Goal: Communication & Community: Participate in discussion

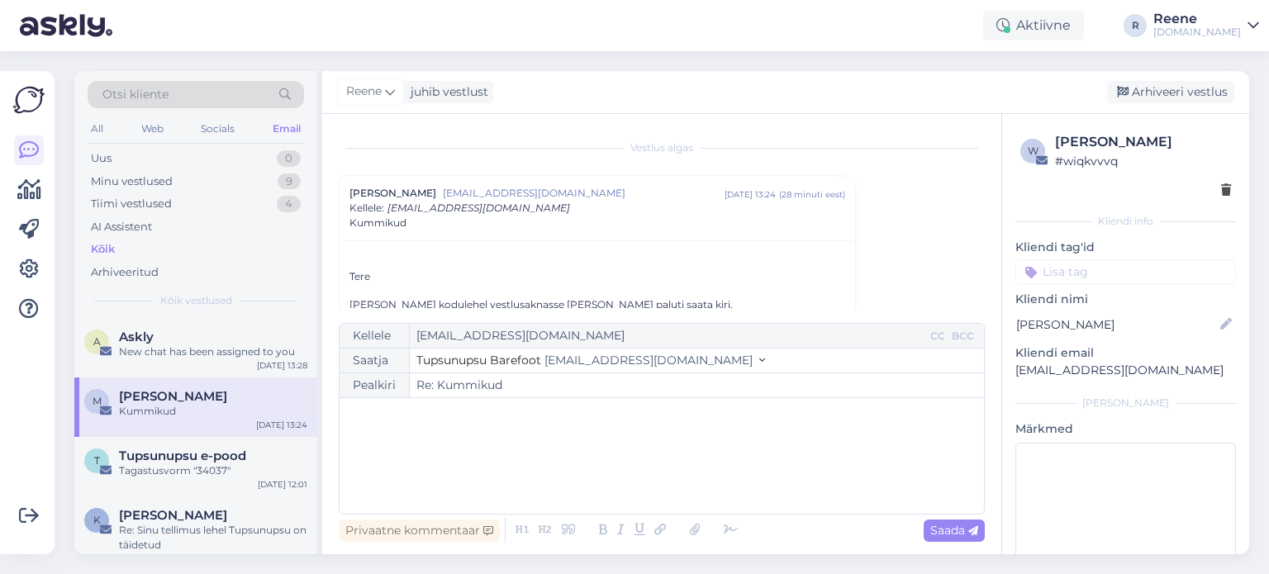
scroll to position [107, 0]
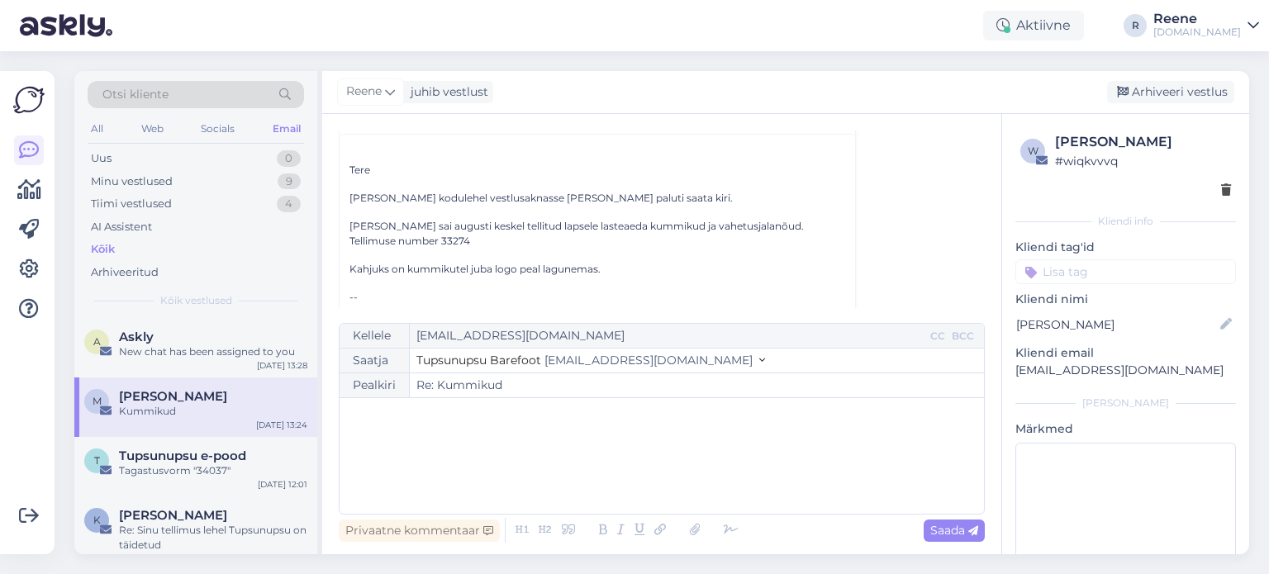
click at [99, 128] on div "All" at bounding box center [97, 128] width 19 height 21
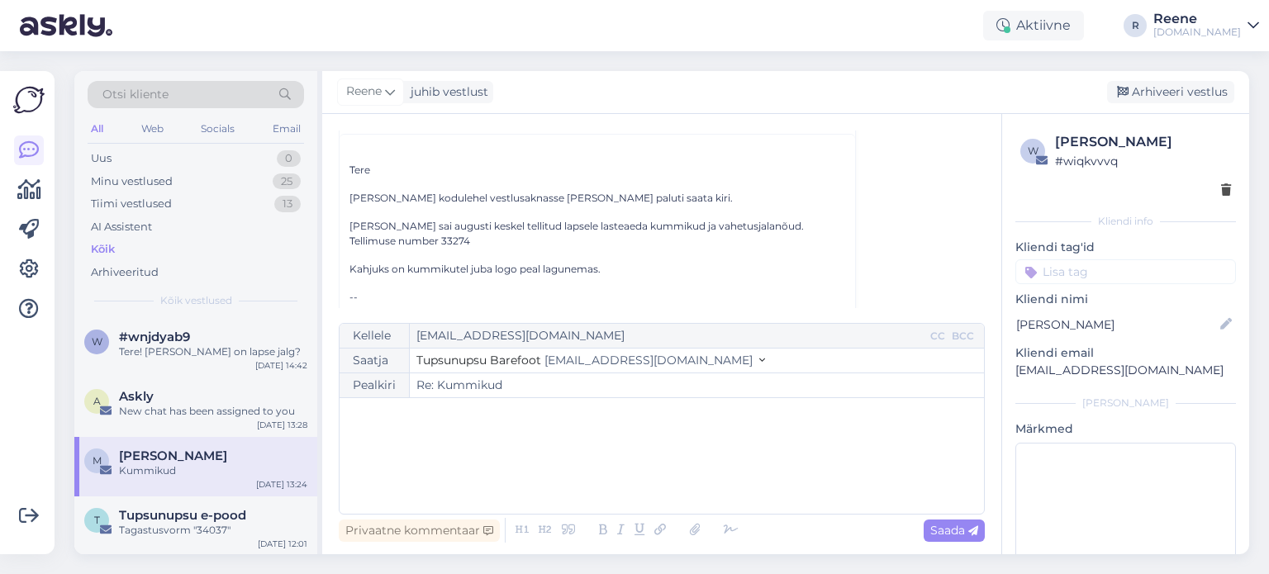
click at [102, 248] on div "Kõik" at bounding box center [103, 249] width 24 height 17
click at [168, 355] on div "Tere! [PERSON_NAME] on lapse jalg?" at bounding box center [213, 351] width 188 height 15
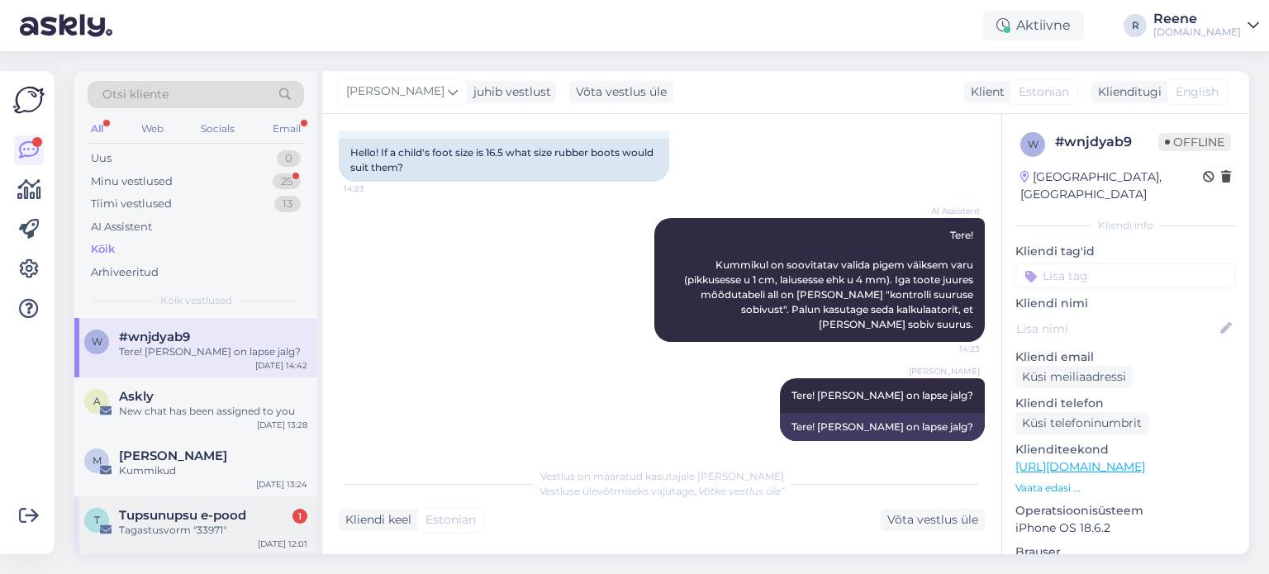
click at [189, 515] on span "Tupsunupsu e-pood" at bounding box center [182, 515] width 127 height 15
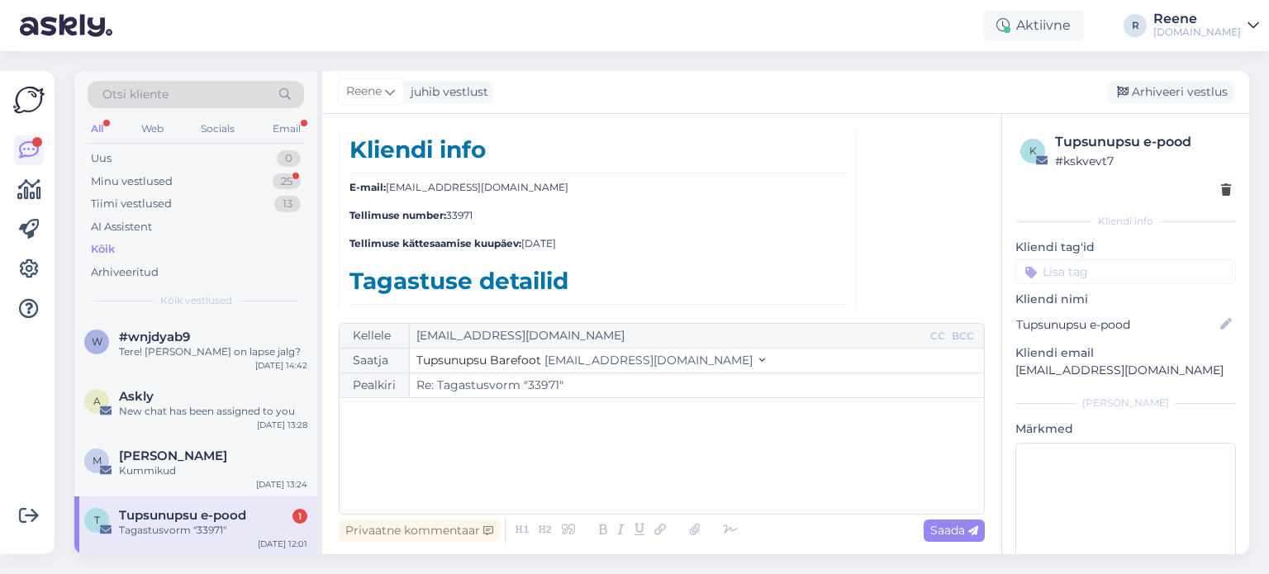
scroll to position [3747, 0]
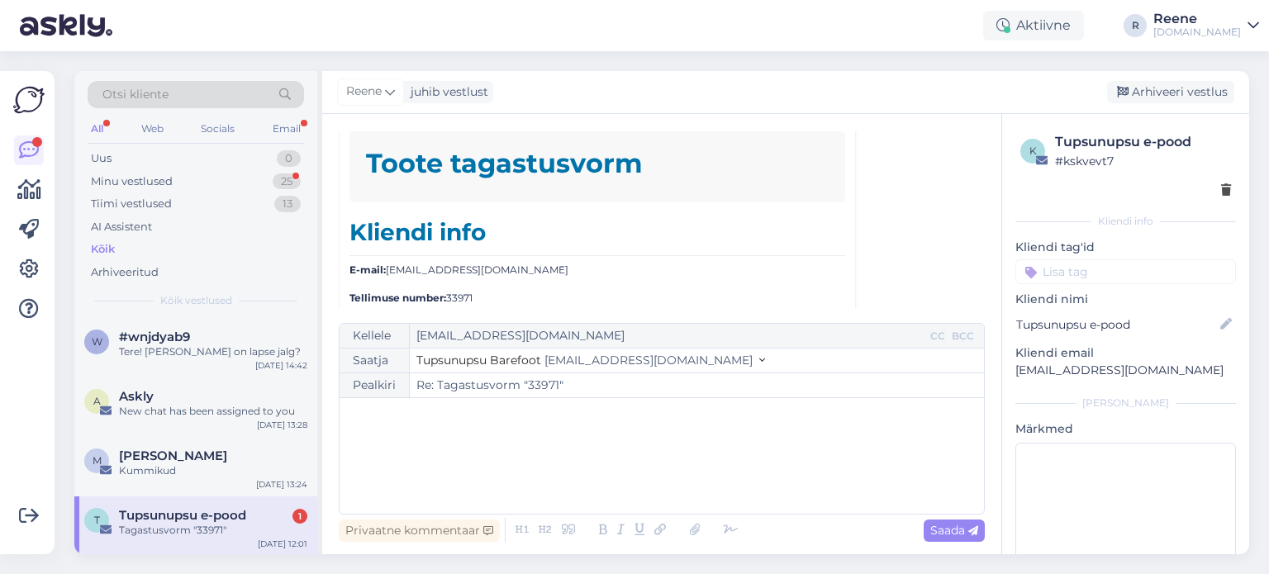
click at [111, 135] on div "All Web Socials Email" at bounding box center [196, 131] width 216 height 26
click at [102, 127] on div "All" at bounding box center [97, 128] width 19 height 21
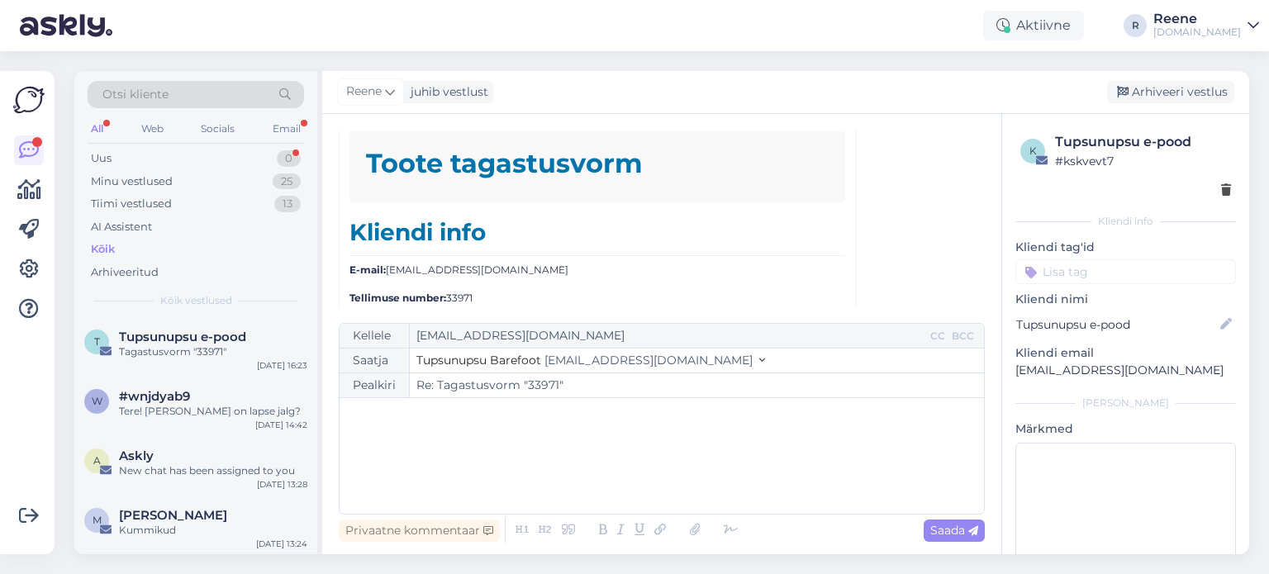
click at [289, 116] on div "Otsi kliente" at bounding box center [196, 99] width 216 height 37
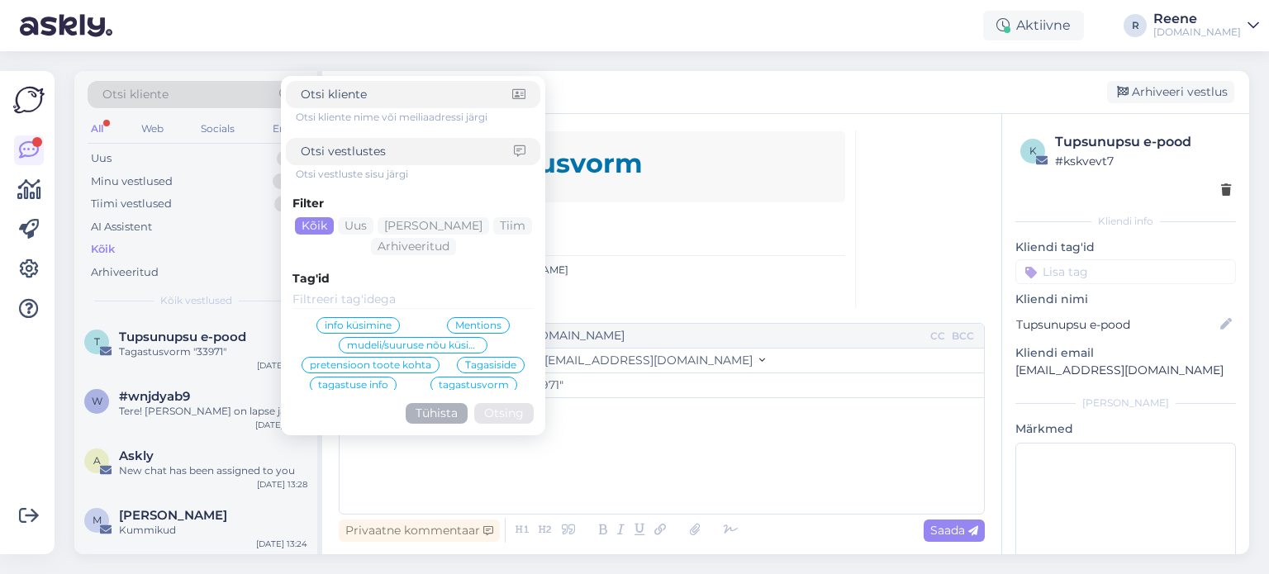
click at [102, 126] on div "All" at bounding box center [97, 128] width 19 height 21
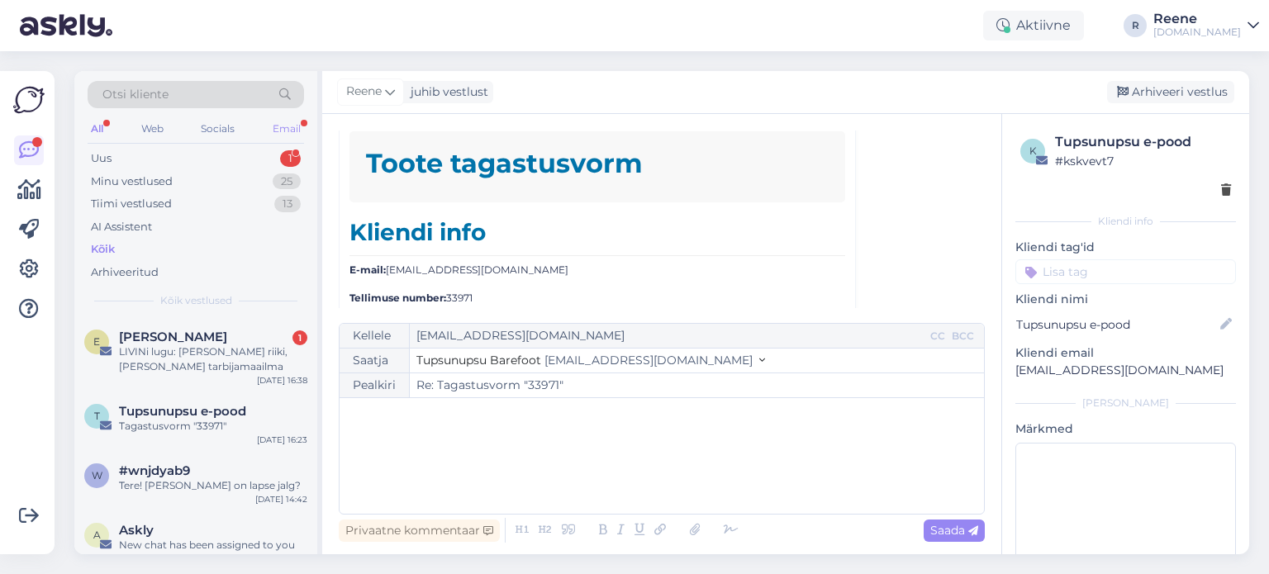
click at [296, 131] on div "Email" at bounding box center [286, 128] width 35 height 21
click at [191, 344] on div "LIVINi lugu: [PERSON_NAME] riiki, [PERSON_NAME] tarbijamaailma" at bounding box center [213, 359] width 188 height 30
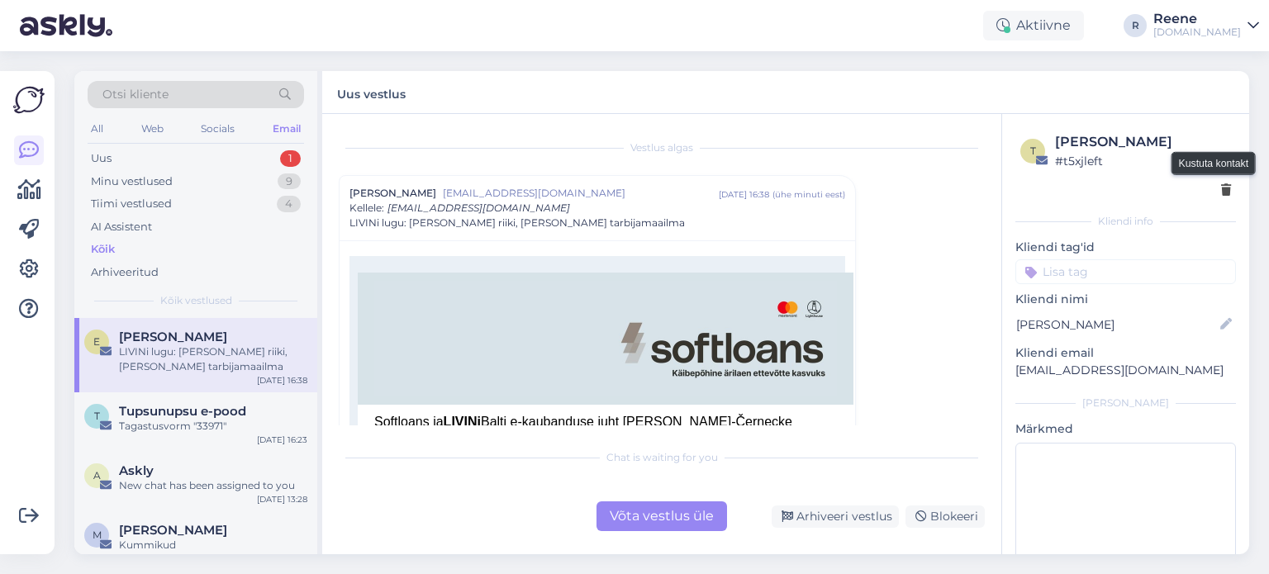
click at [1221, 189] on icon at bounding box center [1226, 191] width 10 height 12
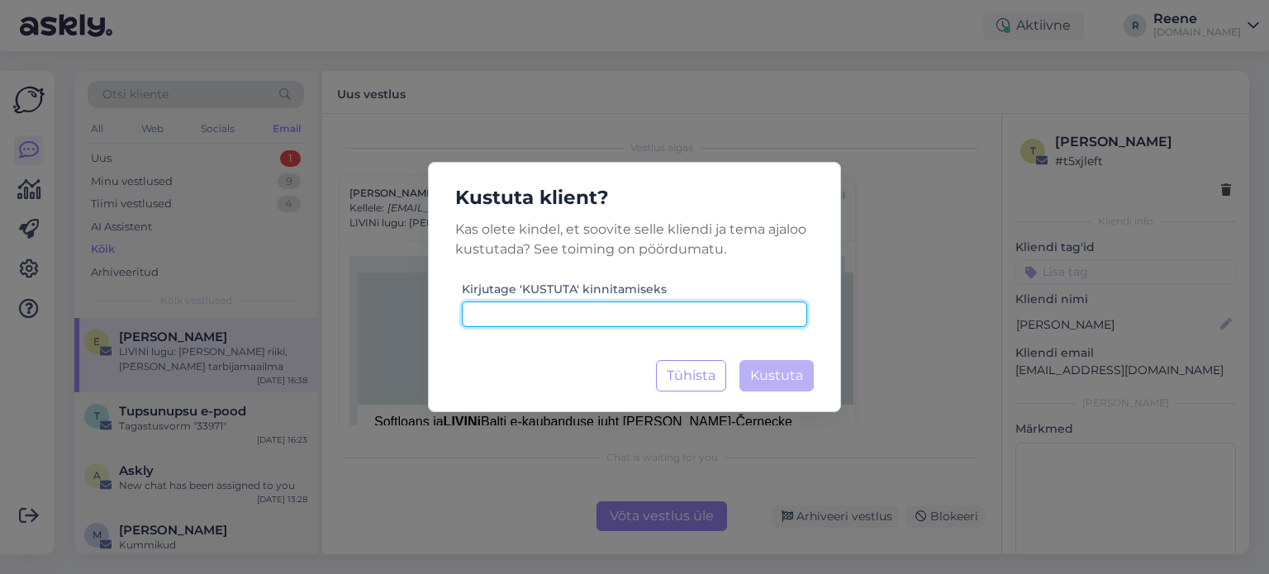
click at [514, 315] on input at bounding box center [634, 314] width 345 height 26
type input "kustuta"
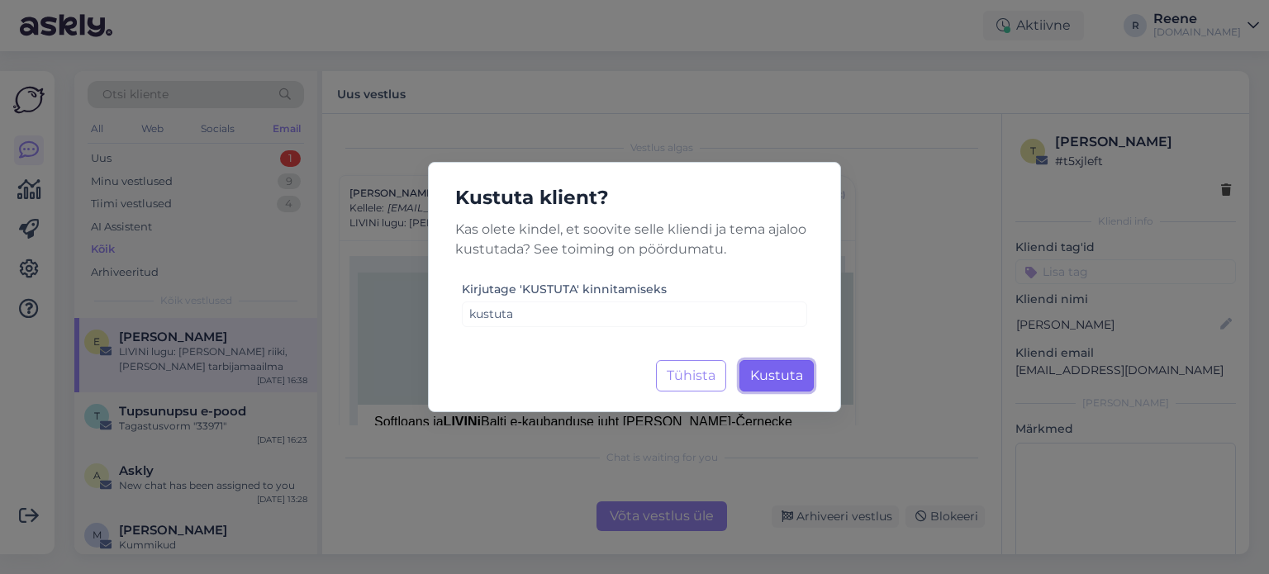
click at [767, 376] on span "Kustuta" at bounding box center [776, 376] width 53 height 16
